Goal: Information Seeking & Learning: Learn about a topic

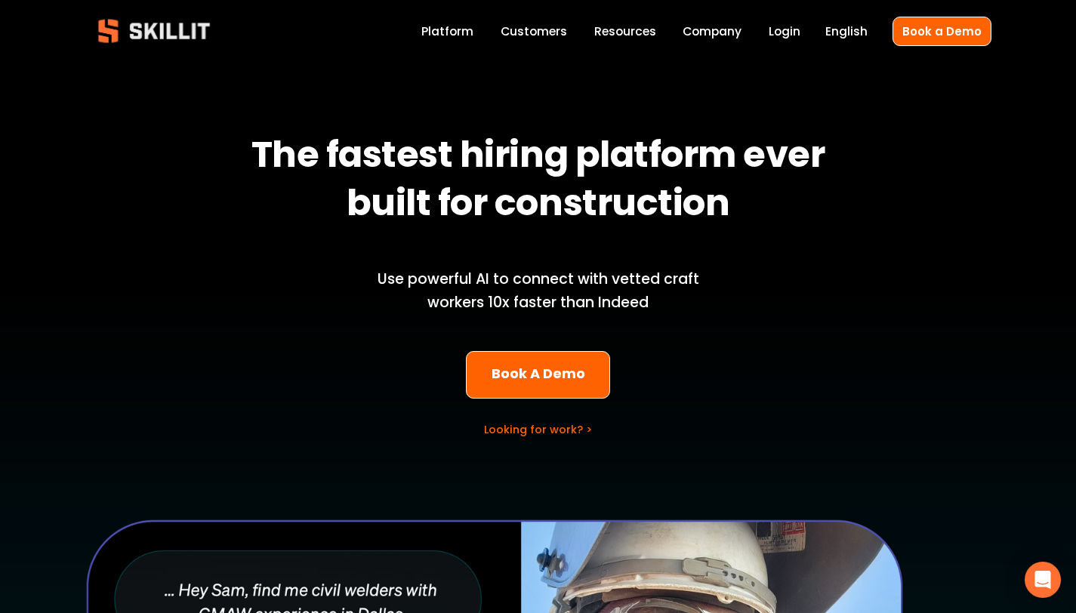
click at [0, 0] on span "Blog" at bounding box center [0, 0] width 0 height 0
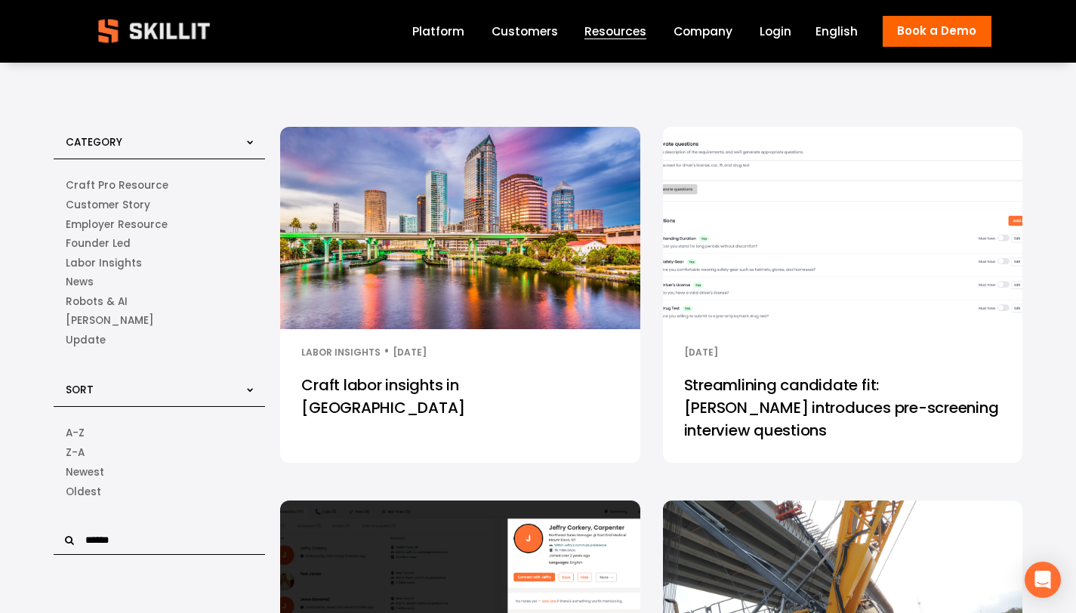
click at [777, 338] on div "Daniel Donovan 8/28/25 Daniel Donovan 8/28/25" at bounding box center [842, 345] width 359 height 32
click at [765, 365] on link "Streamlining candidate fit: Skillit introduces pre-screening interview questions" at bounding box center [842, 412] width 359 height 101
